Goal: Task Accomplishment & Management: Manage account settings

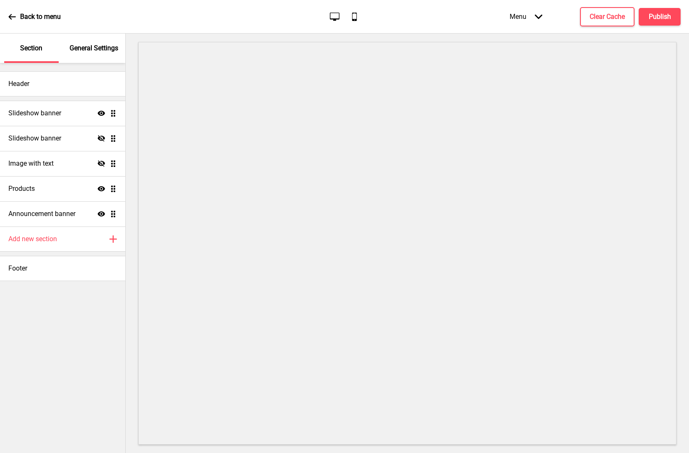
click at [90, 50] on p "General Settings" at bounding box center [94, 48] width 49 height 9
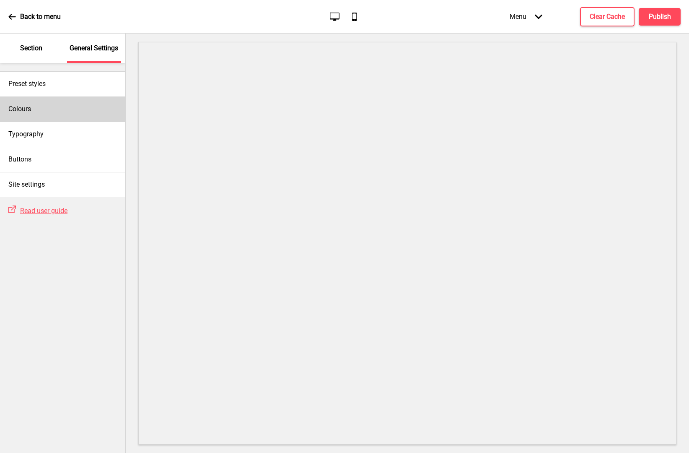
click at [40, 118] on div "Colours" at bounding box center [62, 108] width 125 height 25
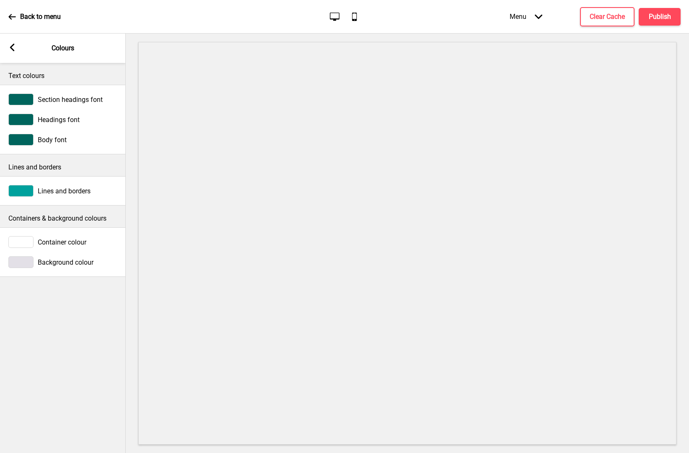
click at [12, 42] on div "Arrow left Colours" at bounding box center [63, 48] width 126 height 29
click at [15, 48] on rect at bounding box center [12, 48] width 8 height 8
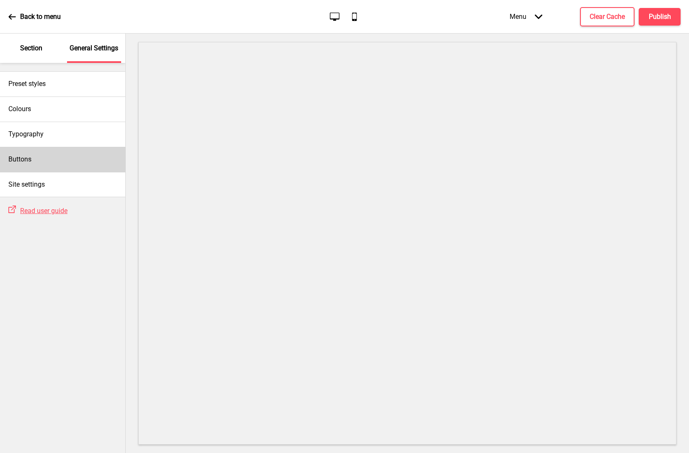
click at [39, 171] on div "Buttons" at bounding box center [62, 159] width 125 height 25
select select "outline"
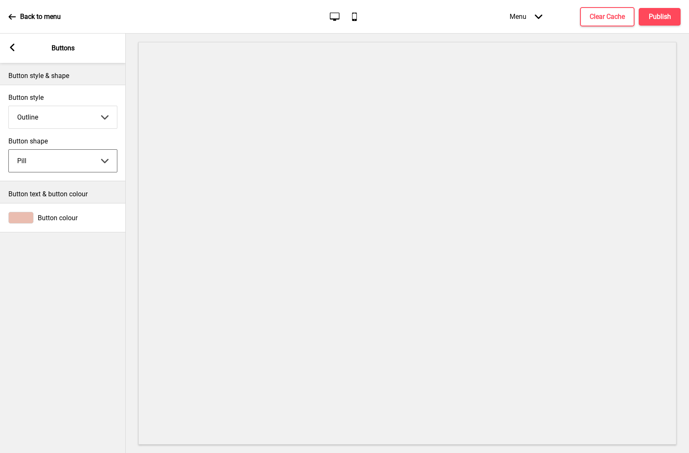
click at [22, 217] on div at bounding box center [20, 218] width 25 height 12
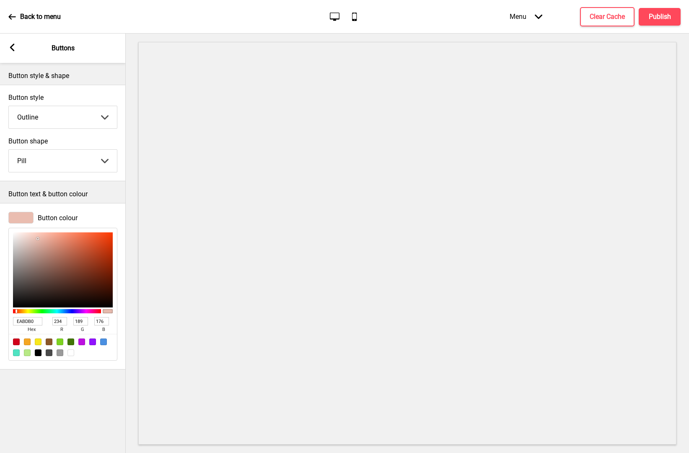
click at [96, 215] on div "Button colour" at bounding box center [62, 218] width 109 height 12
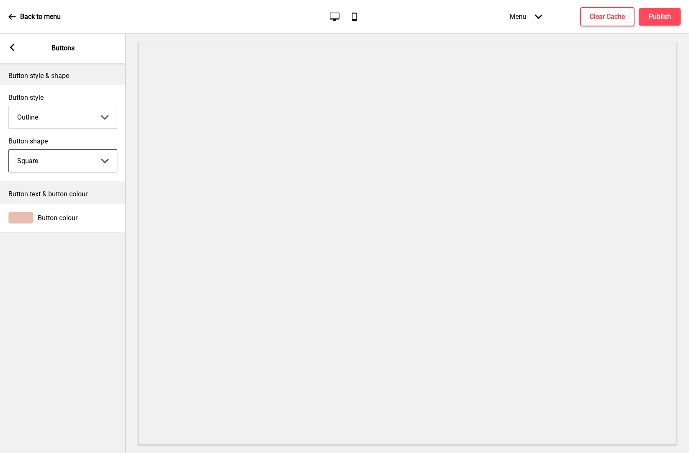
select select "pill"
select select "solid"
click at [23, 220] on div at bounding box center [20, 218] width 25 height 12
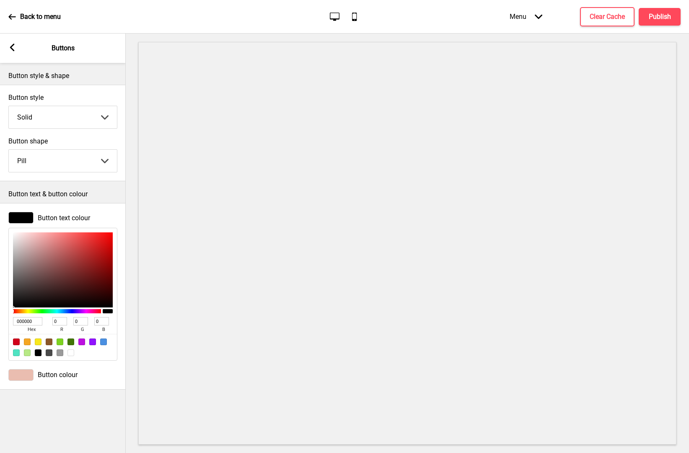
click at [14, 44] on div "Arrow left Buttons" at bounding box center [63, 48] width 126 height 29
click at [13, 46] on rect at bounding box center [12, 48] width 8 height 8
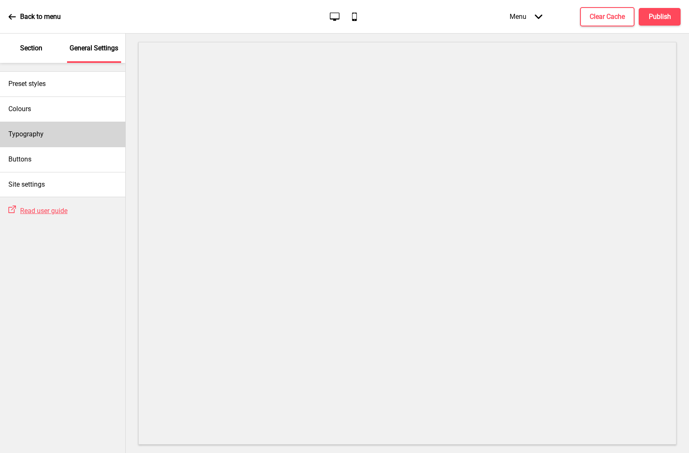
click at [69, 136] on div "Typography" at bounding box center [62, 134] width 125 height 25
select select "Quattrocento"
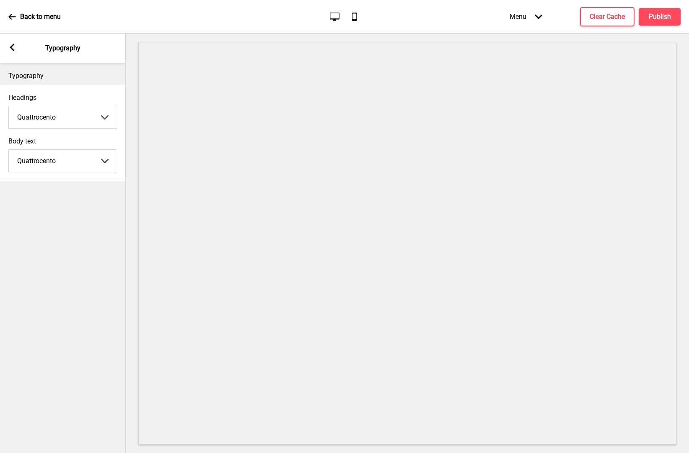
click at [10, 52] on div "Arrow left" at bounding box center [12, 48] width 8 height 9
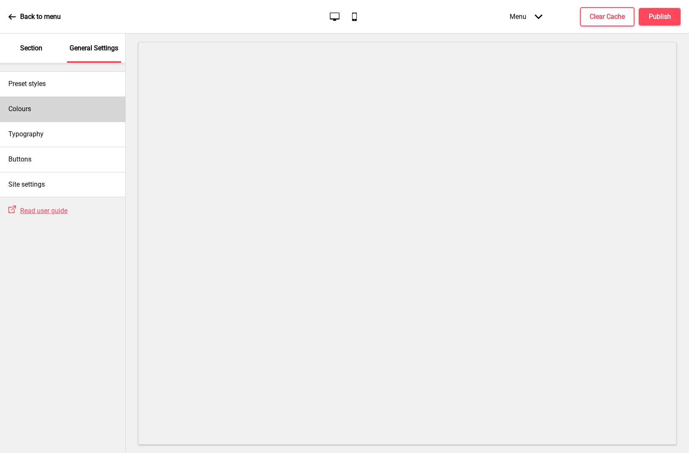
click at [48, 112] on div "Colours" at bounding box center [62, 108] width 125 height 25
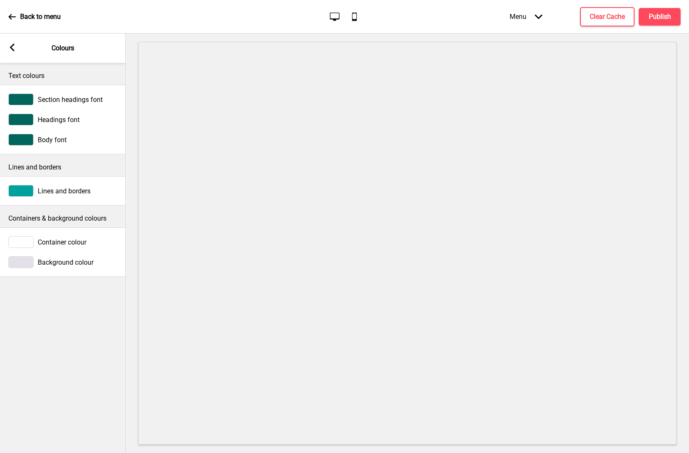
click at [29, 141] on div at bounding box center [20, 140] width 25 height 12
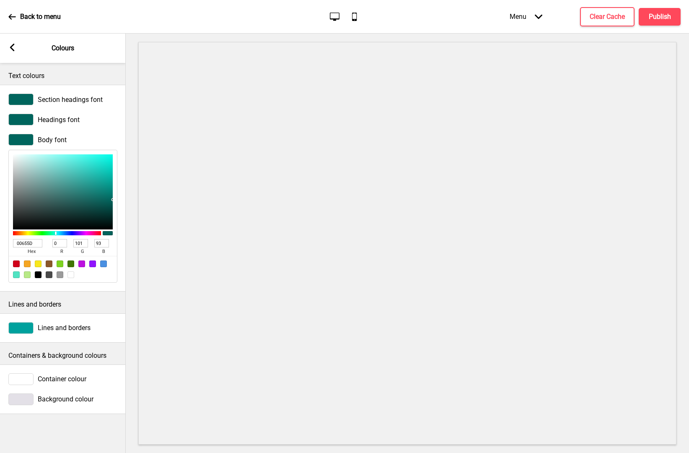
drag, startPoint x: 35, startPoint y: 242, endPoint x: 1, endPoint y: 245, distance: 33.6
click at [1, 245] on div "Body font 00655D hex 0 r 101 g 93 b 100 a" at bounding box center [63, 207] width 126 height 157
click at [16, 49] on rect at bounding box center [12, 48] width 8 height 8
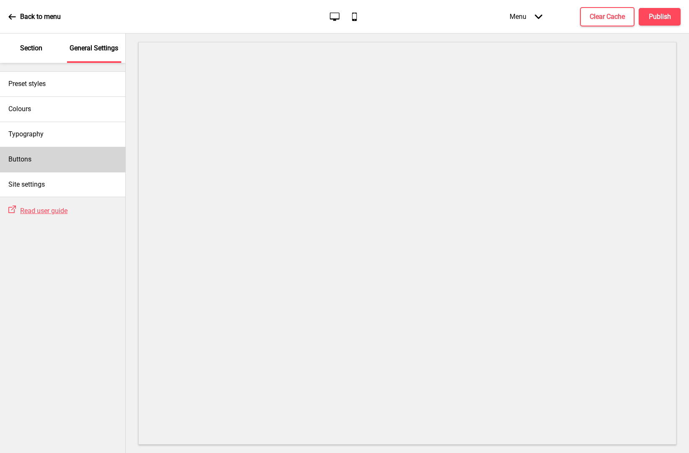
click at [44, 151] on div "Buttons" at bounding box center [62, 159] width 125 height 25
select select "pill"
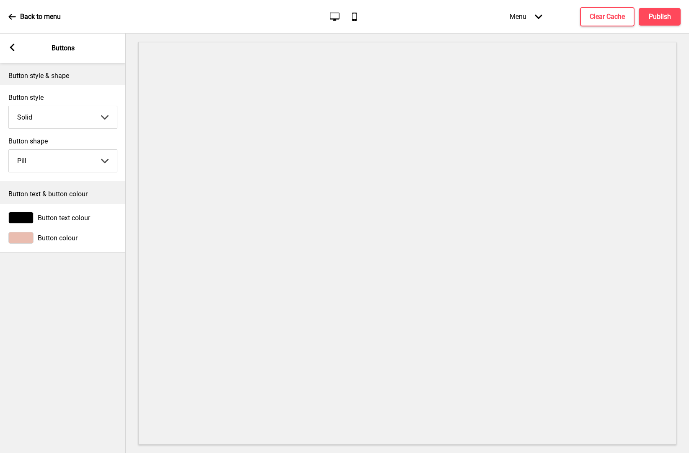
click at [34, 218] on div "Button text colour" at bounding box center [62, 218] width 109 height 12
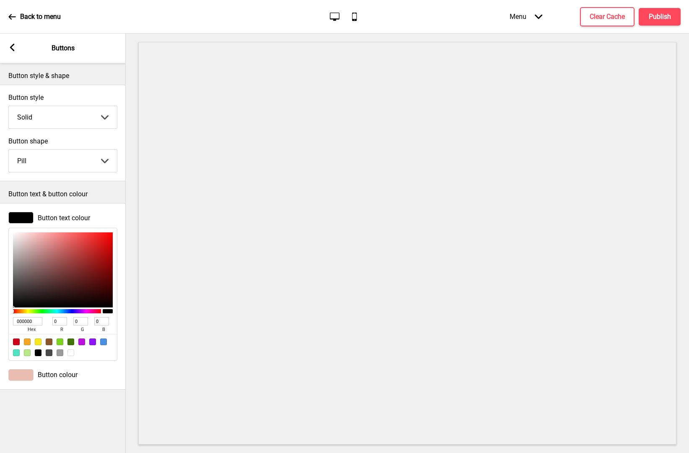
drag, startPoint x: 37, startPoint y: 321, endPoint x: -1, endPoint y: 322, distance: 38.6
click at [0, 322] on html "Back to menu Desktop Mobile Menu Arrow down Product Page Store Information Chec…" at bounding box center [344, 226] width 689 height 453
paste input "655D"
type input "00655D"
type input "101"
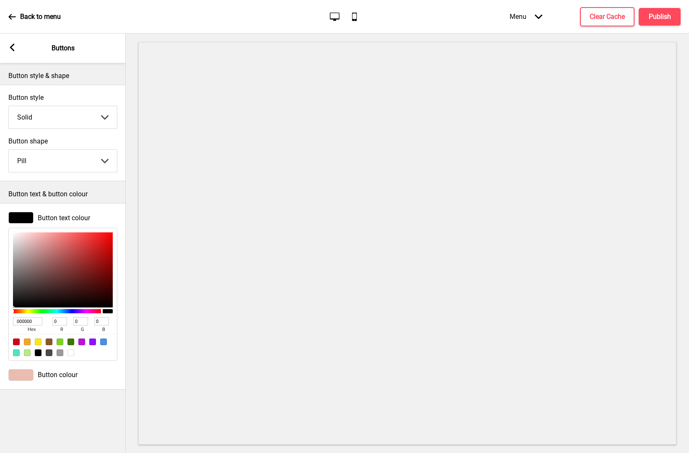
type input "93"
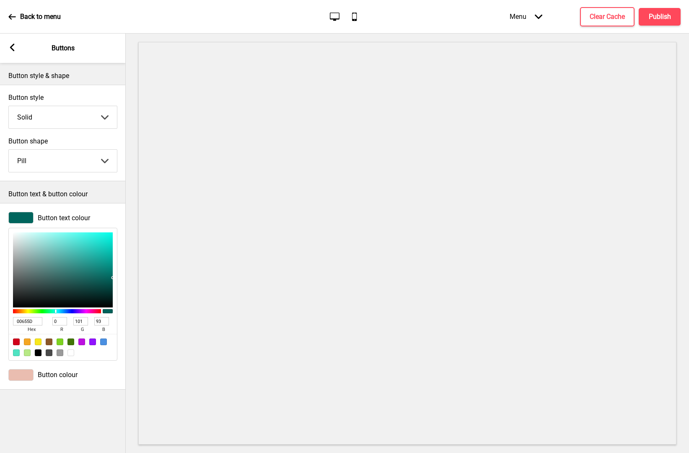
type input "00655D"
click at [93, 405] on div "Button style & shape Button style Solid Solid Outline Raised Arrow down Button …" at bounding box center [63, 258] width 126 height 390
click at [81, 175] on div "Button shape Pill Round Square Pill Arrow down" at bounding box center [63, 155] width 126 height 44
click at [35, 216] on div "Button text colour" at bounding box center [62, 218] width 109 height 12
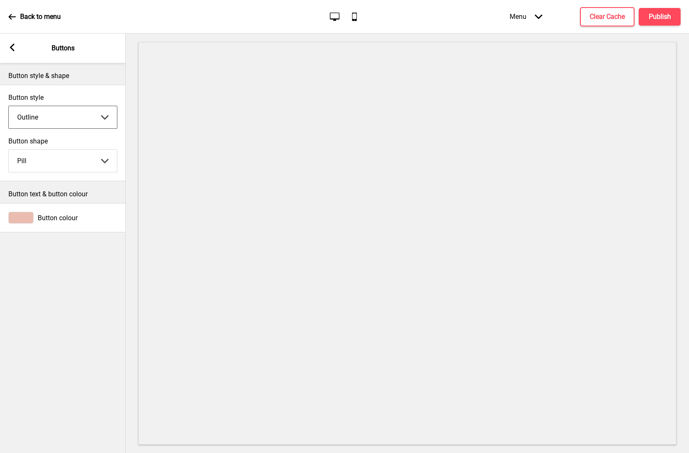
select select "solid"
click at [29, 220] on div at bounding box center [20, 218] width 25 height 12
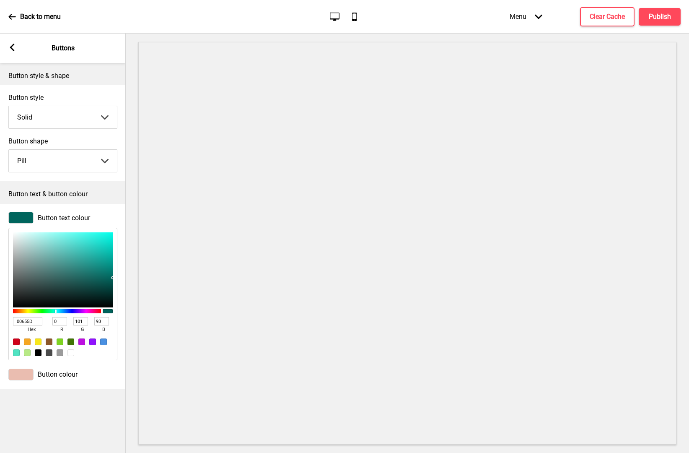
type input "ADDDD9"
type input "173"
type input "221"
type input "217"
type input "BEE4E1"
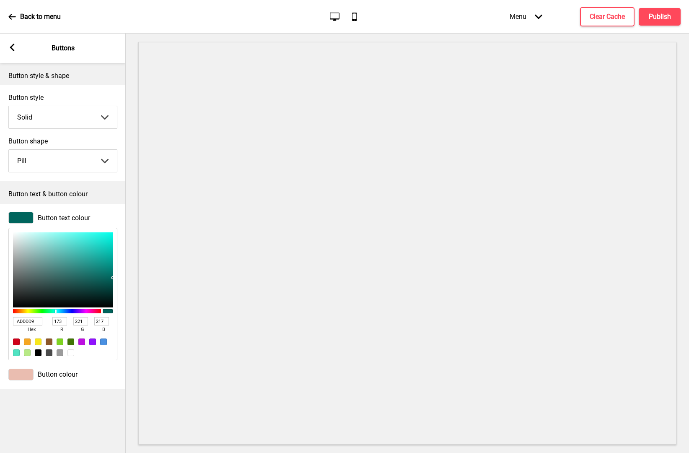
type input "190"
type input "228"
type input "225"
type input "FEFEFE"
type input "254"
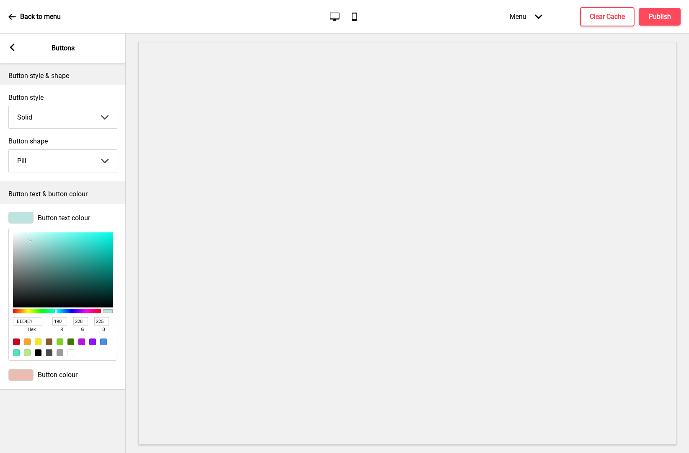
type input "254"
type input "FFFFFF"
type input "255"
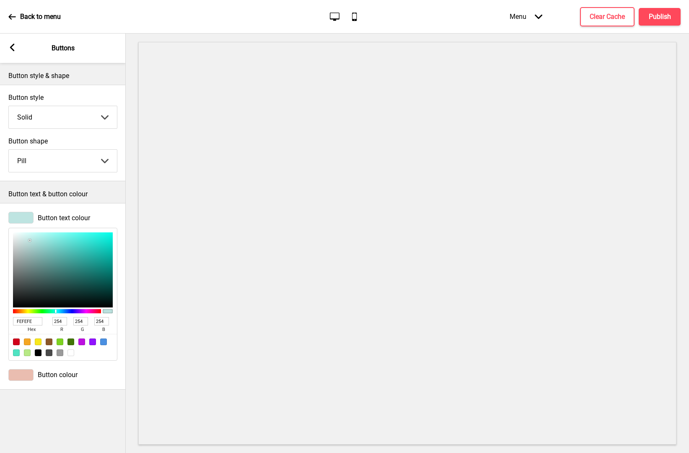
type input "255"
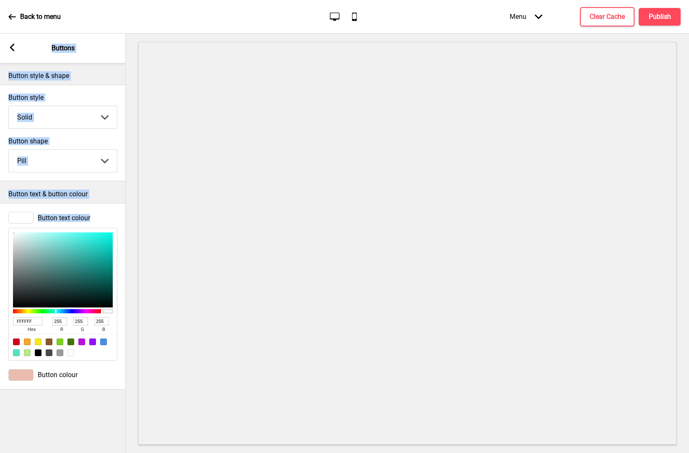
drag, startPoint x: 26, startPoint y: 238, endPoint x: -4, endPoint y: 224, distance: 33.6
click at [0, 224] on html "Back to menu Desktop Mobile Menu Arrow down Product Page Store Information Chec…" at bounding box center [344, 226] width 689 height 453
select select "outline"
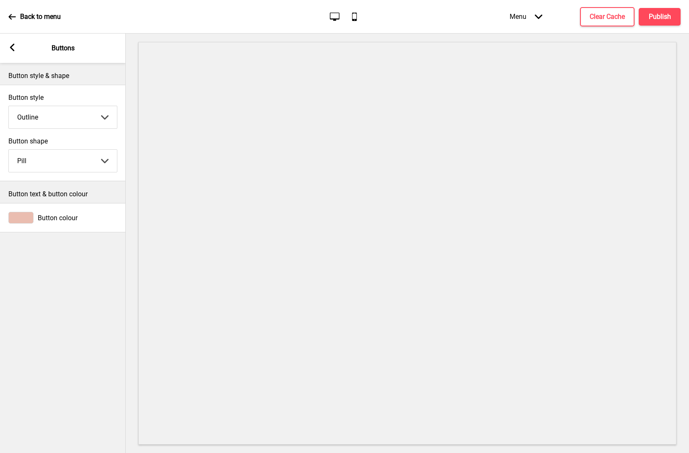
click at [98, 267] on div "Button style & shape Button style Outline Solid Outline Raised Arrow down Butto…" at bounding box center [63, 258] width 126 height 390
click at [671, 13] on button "Publish" at bounding box center [660, 17] width 42 height 18
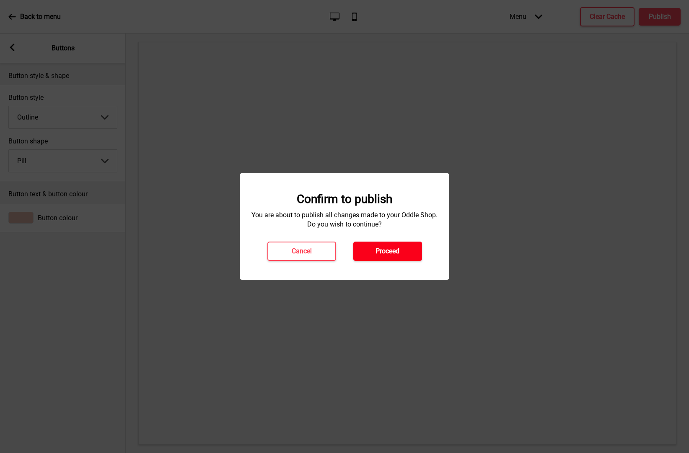
click at [407, 253] on button "Proceed" at bounding box center [387, 250] width 69 height 19
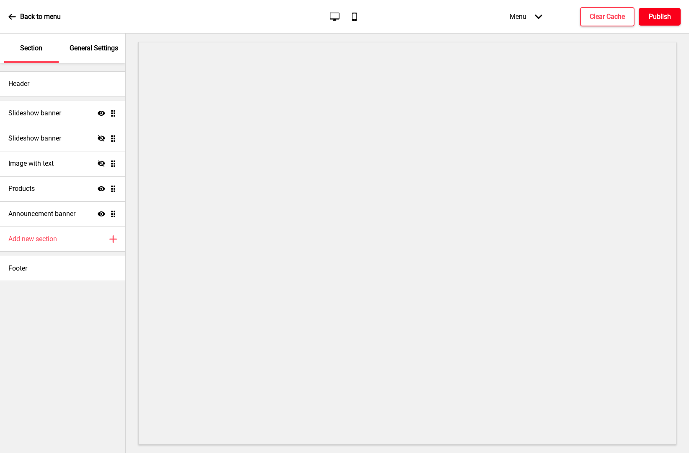
click at [659, 16] on h4 "Publish" at bounding box center [660, 16] width 22 height 9
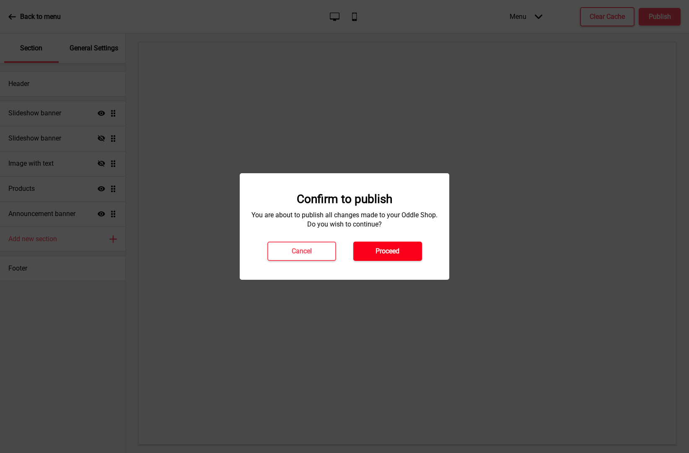
click at [388, 254] on h4 "Proceed" at bounding box center [387, 250] width 24 height 9
